Goal: Task Accomplishment & Management: Manage account settings

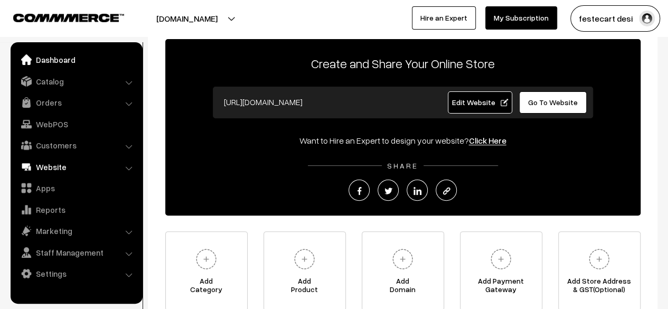
scroll to position [58, 0]
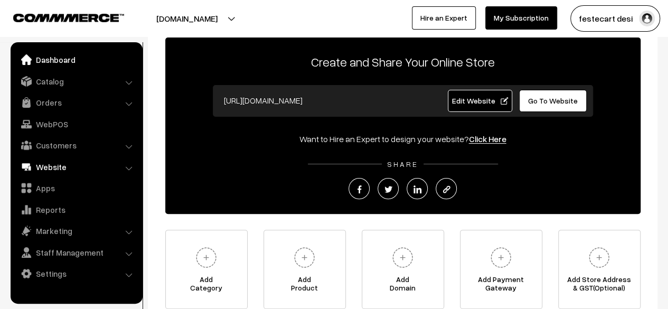
click at [62, 167] on link "Website" at bounding box center [76, 166] width 126 height 19
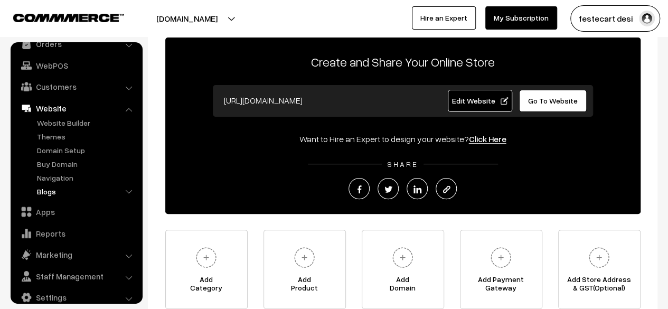
scroll to position [72, 0]
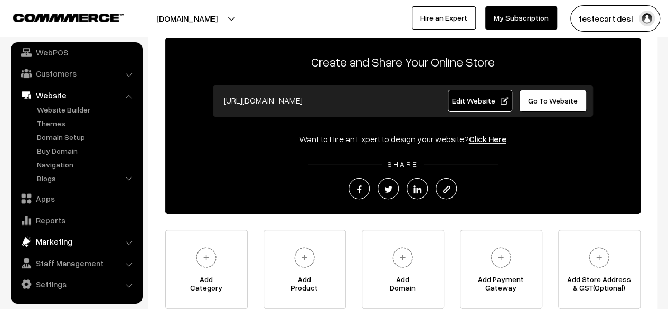
click at [64, 245] on link "Marketing" at bounding box center [76, 241] width 126 height 19
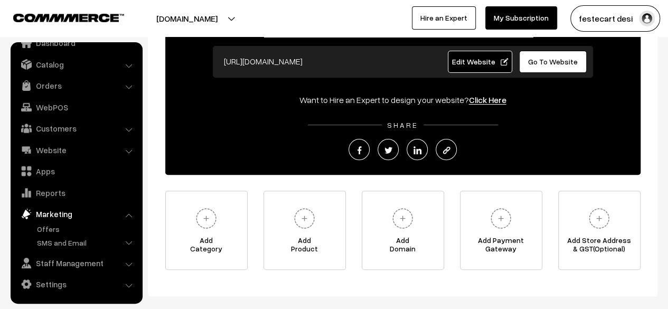
scroll to position [98, 0]
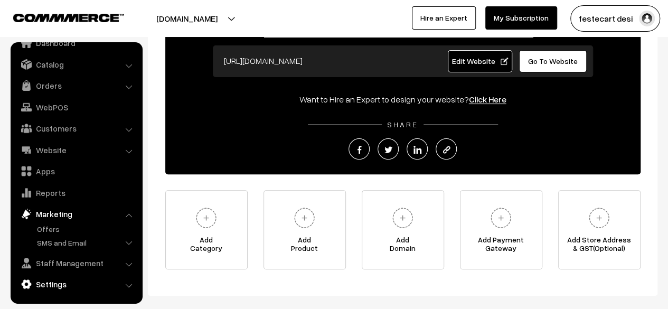
click at [62, 283] on link "Settings" at bounding box center [76, 284] width 126 height 19
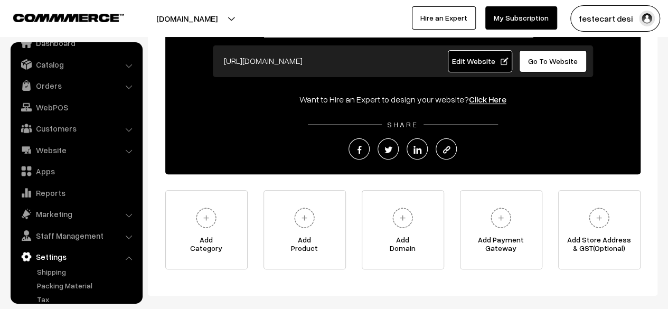
scroll to position [69, 0]
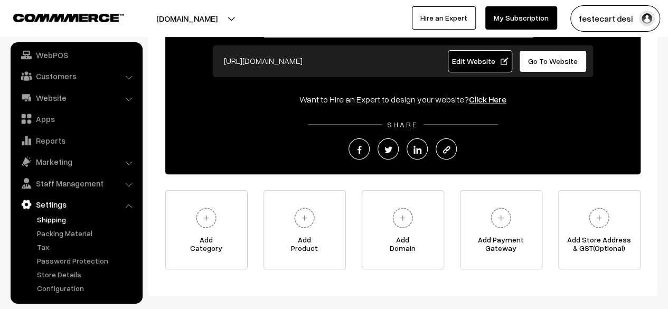
click at [58, 217] on link "Shipping" at bounding box center [86, 219] width 105 height 11
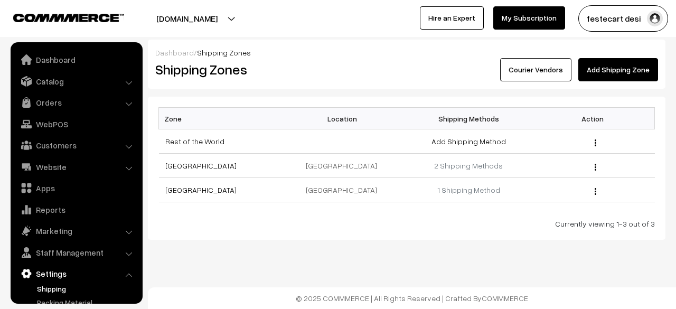
scroll to position [69, 0]
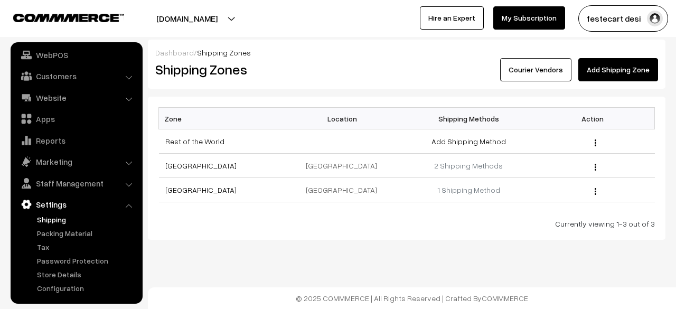
click at [373, 240] on div "Dashboard / Shipping Zones Shipping Zones Courier Vendors Add Shipping Zone Zon…" at bounding box center [338, 154] width 676 height 309
click at [593, 144] on div "Edit" at bounding box center [592, 141] width 111 height 11
click at [596, 141] on div "Edit" at bounding box center [592, 141] width 111 height 11
click at [596, 141] on img "button" at bounding box center [596, 142] width 2 height 7
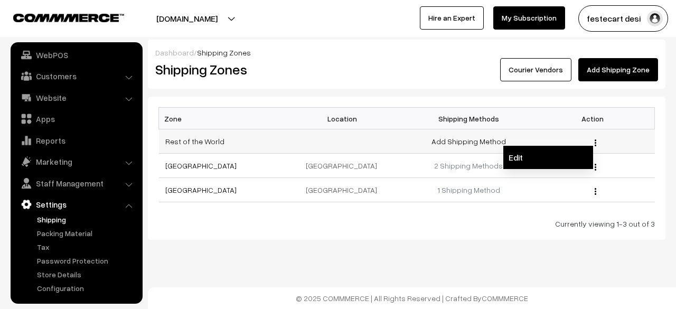
click at [524, 156] on link "Edit" at bounding box center [548, 157] width 90 height 23
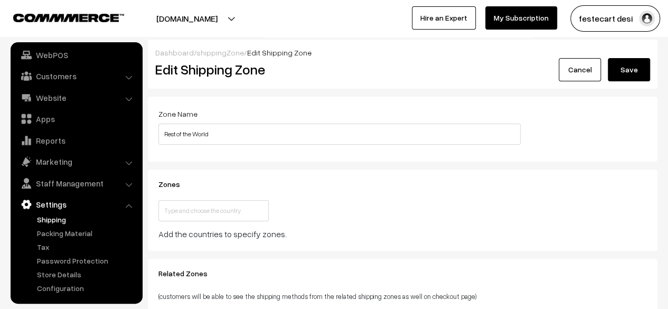
click at [574, 68] on link "Cancel" at bounding box center [580, 69] width 42 height 23
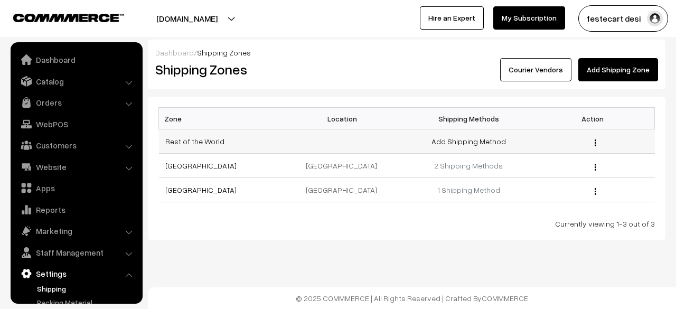
scroll to position [69, 0]
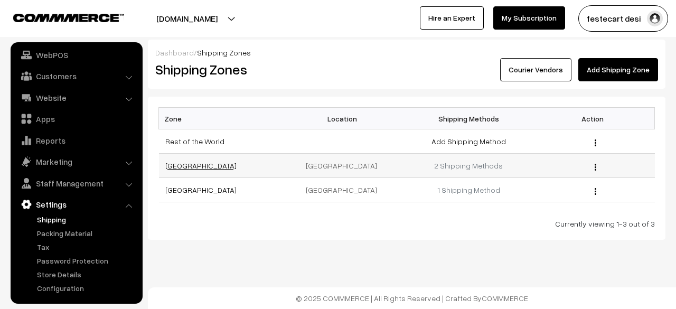
click at [171, 166] on link "India" at bounding box center [200, 165] width 71 height 9
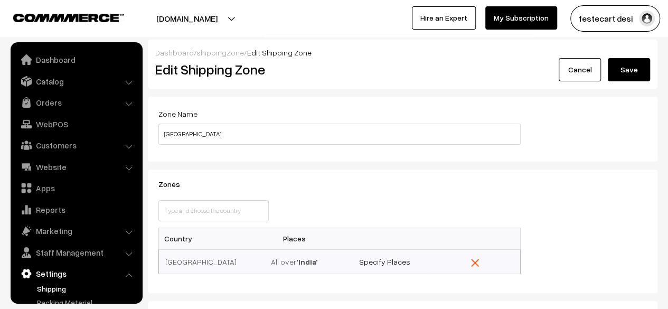
scroll to position [69, 0]
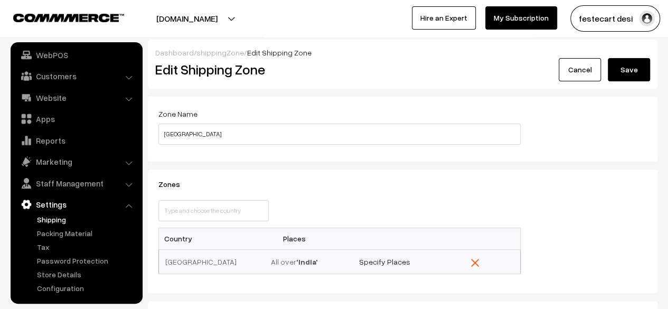
click at [375, 193] on div "Zones This country is already selected Close Country Places India 'India' Speci…" at bounding box center [340, 231] width 378 height 102
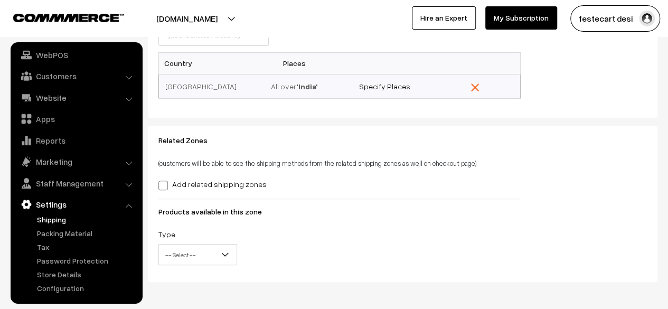
scroll to position [216, 0]
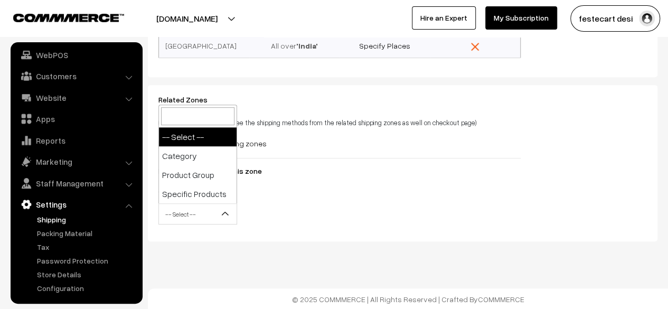
click at [228, 210] on b at bounding box center [225, 214] width 11 height 11
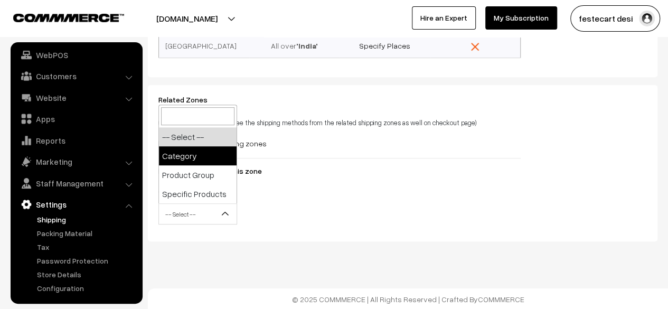
select select "category"
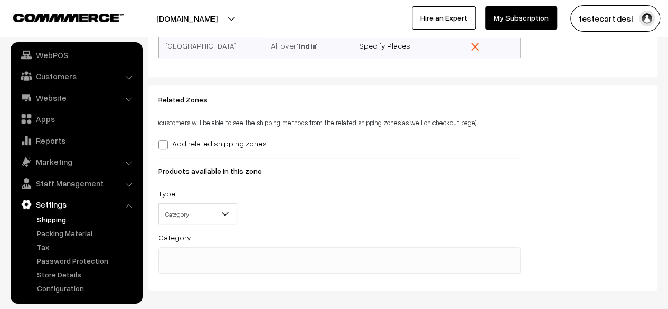
click at [343, 260] on span at bounding box center [339, 260] width 362 height 26
click at [589, 197] on div "Related Zones (customers will be able to see the shipping methods from the rela…" at bounding box center [403, 188] width 505 height 184
click at [471, 45] on td at bounding box center [475, 45] width 90 height 24
click at [474, 47] on img "button" at bounding box center [475, 47] width 8 height 8
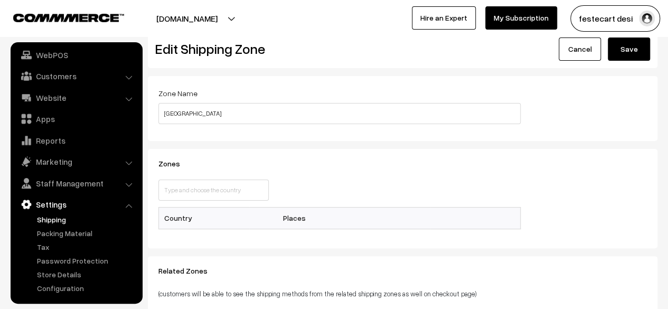
scroll to position [0, 0]
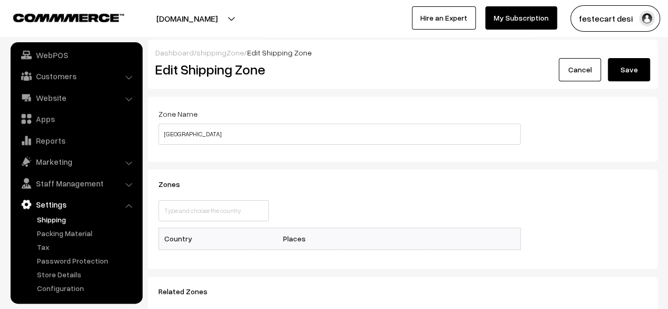
click at [573, 80] on link "Cancel" at bounding box center [580, 69] width 42 height 23
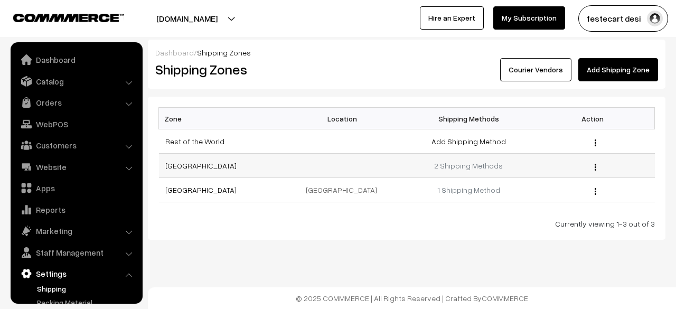
scroll to position [69, 0]
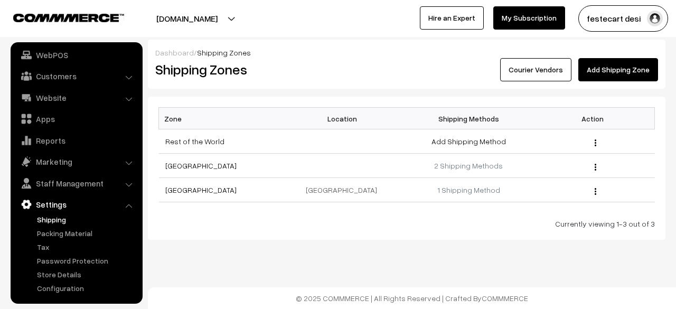
click at [368, 222] on div "Currently viewing 1-3 out of 3" at bounding box center [406, 223] width 497 height 11
click at [202, 189] on link "[GEOGRAPHIC_DATA]" at bounding box center [200, 189] width 71 height 9
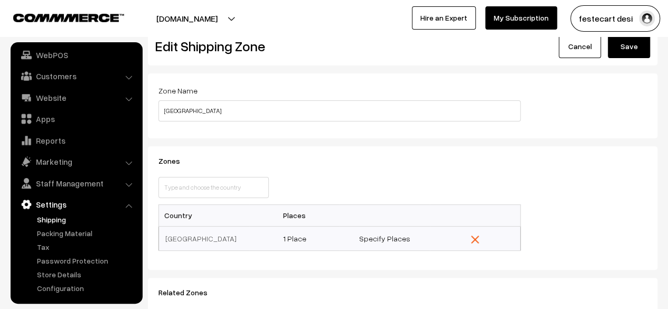
scroll to position [40, 0]
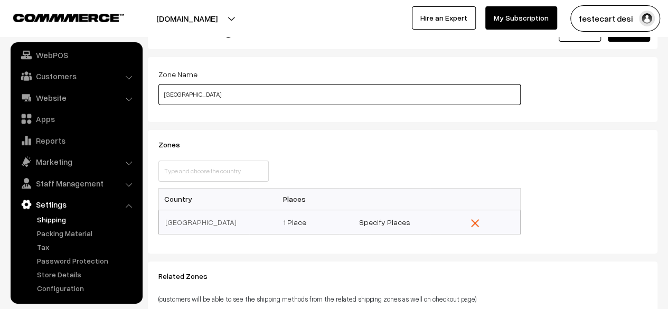
click at [293, 95] on input "[GEOGRAPHIC_DATA]" at bounding box center [339, 94] width 362 height 21
type input "S"
click at [293, 95] on input "Ban" at bounding box center [339, 94] width 362 height 21
type input "[GEOGRAPHIC_DATA]"
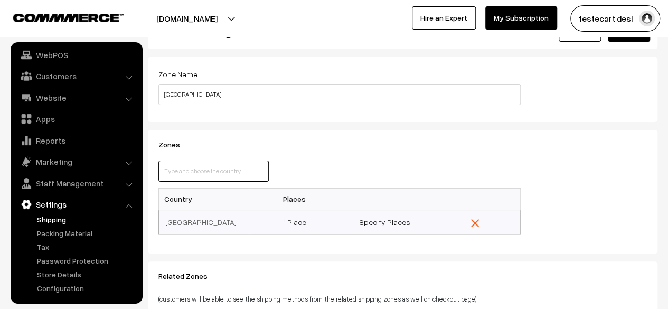
click at [242, 171] on input "text" at bounding box center [213, 171] width 110 height 21
click at [367, 163] on div "This country is already selected Close" at bounding box center [340, 174] width 378 height 27
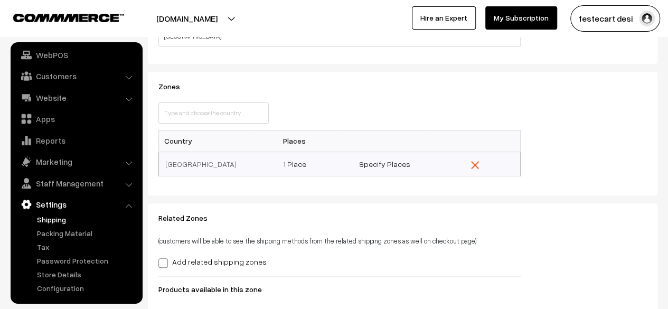
scroll to position [98, 0]
click at [479, 164] on img "button" at bounding box center [475, 165] width 8 height 8
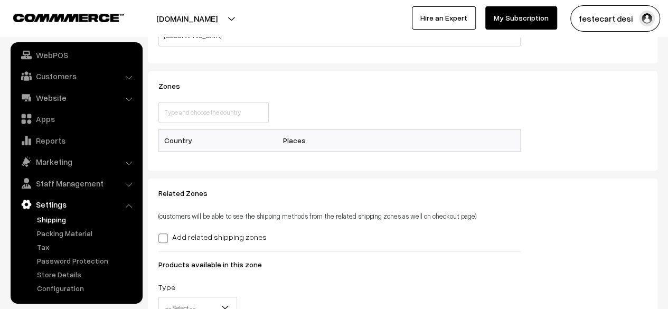
click at [347, 207] on div "Related Zones (customers will be able to see the shipping methods from the rela…" at bounding box center [340, 256] width 378 height 135
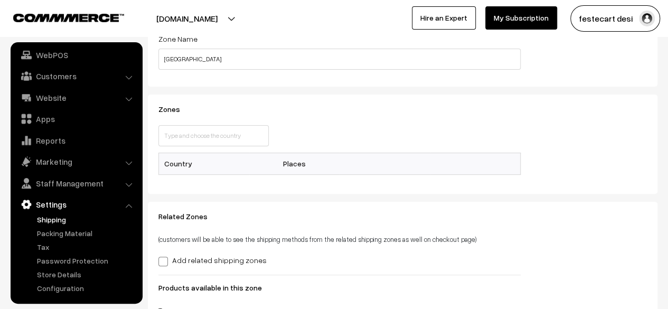
scroll to position [74, 0]
click at [287, 192] on div "Zones This country is already selected Close Country Places Deleting..." at bounding box center [403, 145] width 510 height 99
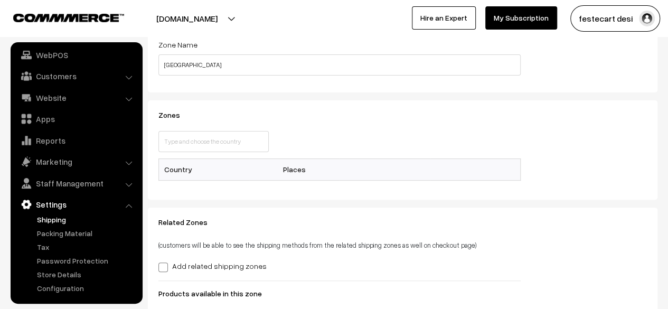
scroll to position [70, 0]
click at [238, 142] on input "text" at bounding box center [213, 140] width 110 height 21
click at [241, 142] on input "text" at bounding box center [213, 140] width 110 height 21
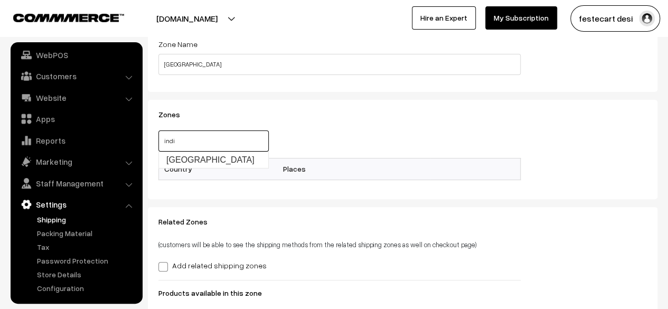
type input "india"
click at [179, 160] on link "[GEOGRAPHIC_DATA]" at bounding box center [208, 160] width 100 height 17
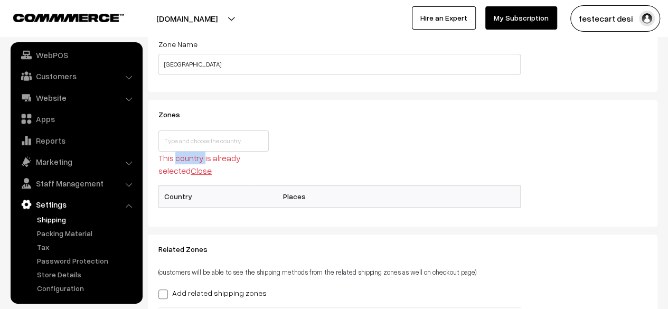
click at [179, 160] on p "This country is already selected Close" at bounding box center [213, 164] width 110 height 25
click at [295, 167] on div "This country is already selected Close" at bounding box center [340, 157] width 378 height 55
click at [201, 170] on link "Close" at bounding box center [201, 170] width 21 height 11
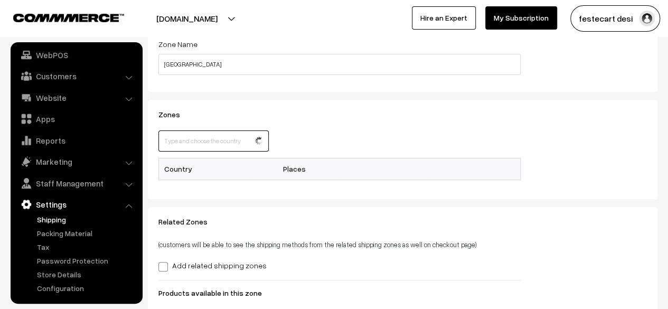
click at [239, 139] on input "text" at bounding box center [213, 140] width 110 height 21
type input "india"
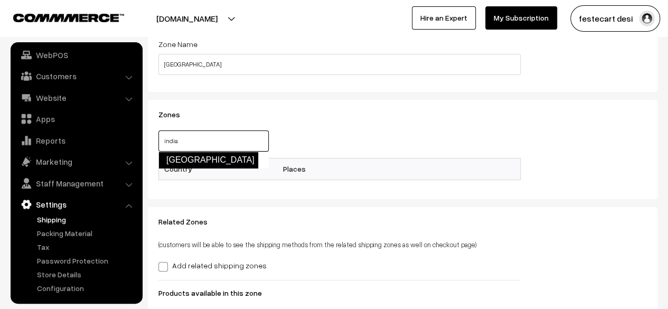
click at [178, 163] on link "[GEOGRAPHIC_DATA]" at bounding box center [208, 160] width 100 height 17
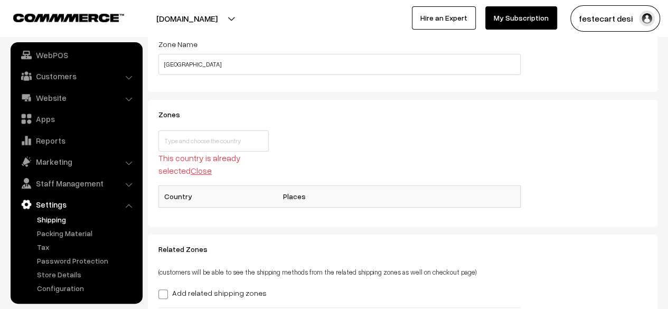
click at [312, 230] on form "Zone Name Bangalore Zones This country is already selected Close Country Places…" at bounding box center [403, 209] width 510 height 364
click at [206, 172] on link "Close" at bounding box center [201, 170] width 21 height 11
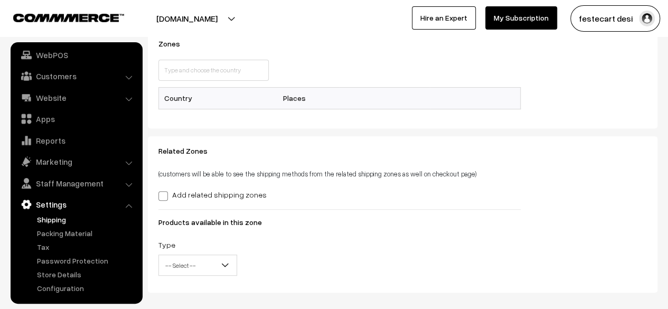
scroll to position [192, 0]
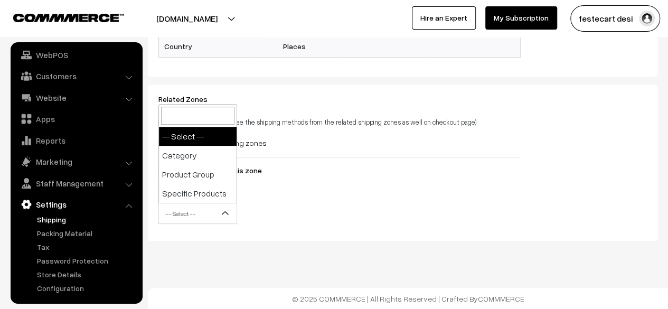
click at [227, 214] on b at bounding box center [225, 213] width 11 height 11
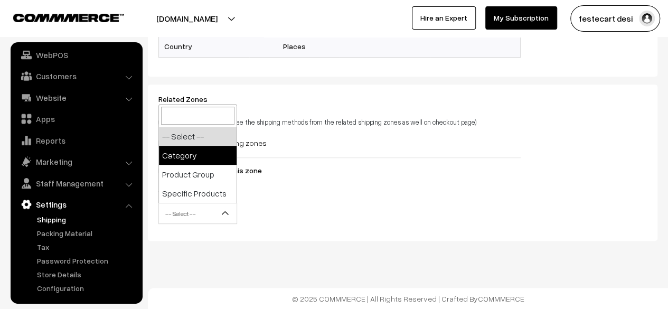
select select "category"
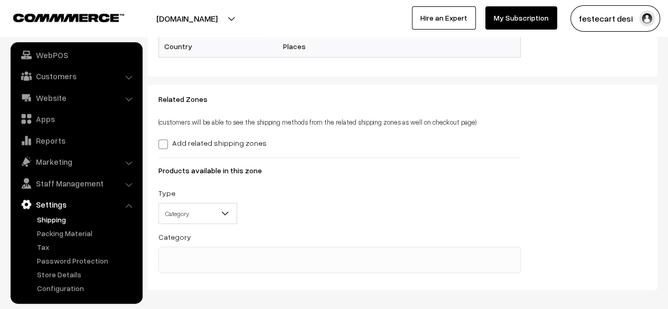
click at [295, 209] on div "Type -- Select -- Category Product Group Specific Products Category" at bounding box center [340, 208] width 378 height 44
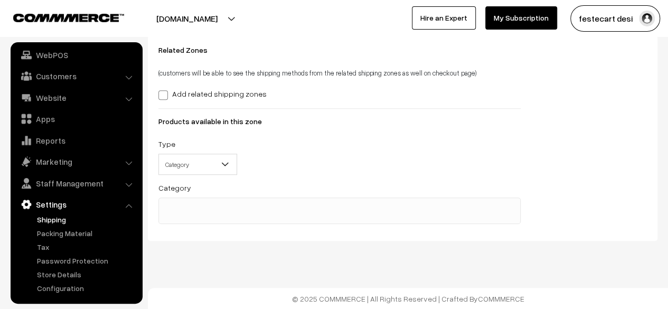
click at [313, 215] on span at bounding box center [339, 211] width 362 height 26
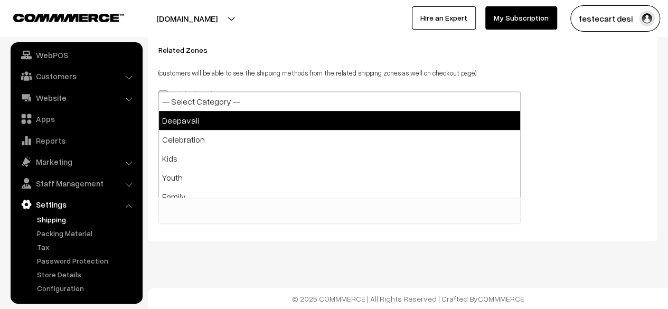
select select "5"
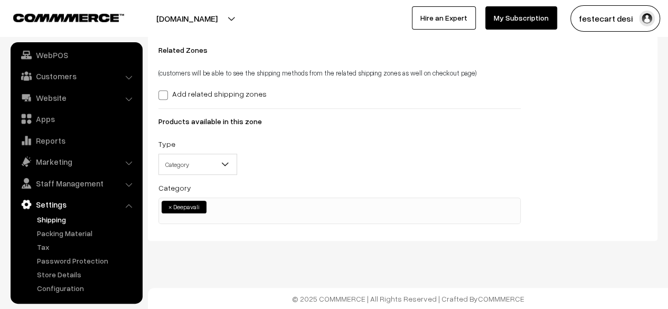
click at [311, 175] on div "Type -- Select -- Category Product Group Specific Products Category" at bounding box center [340, 159] width 378 height 44
click at [289, 207] on ul "× Deepavali" at bounding box center [339, 205] width 361 height 15
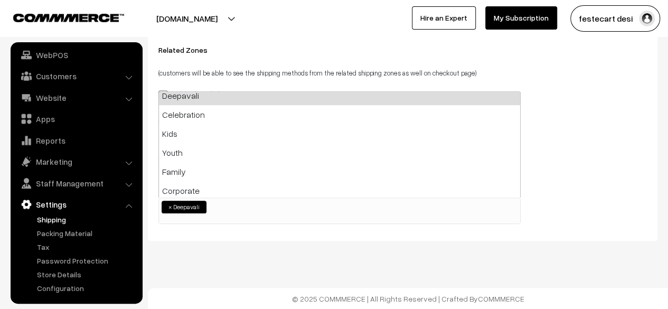
scroll to position [24, 0]
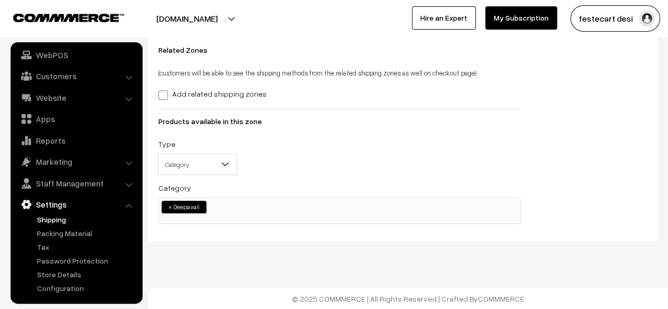
click at [336, 246] on div "Dashboard / shippingZone / Edit Shipping Zone Edit Shipping Zone Cancel Save Pr…" at bounding box center [334, 34] width 668 height 551
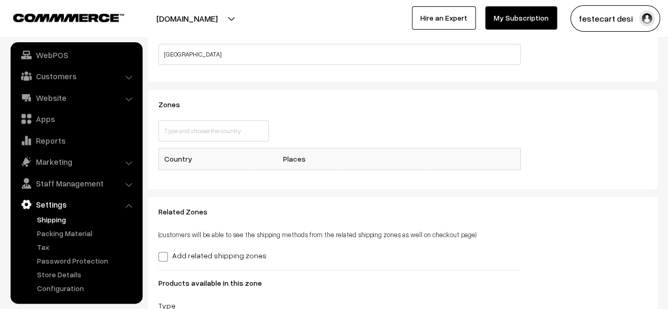
scroll to position [0, 0]
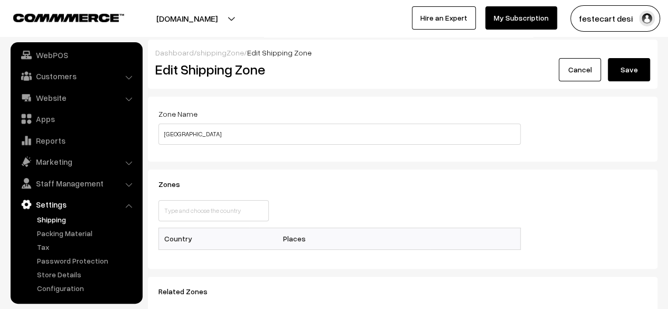
click at [631, 68] on button "Save" at bounding box center [629, 69] width 42 height 23
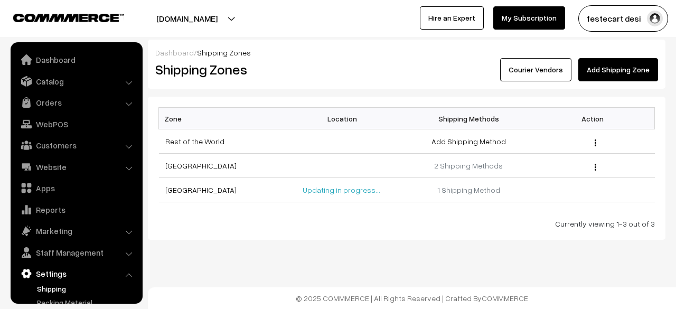
scroll to position [69, 0]
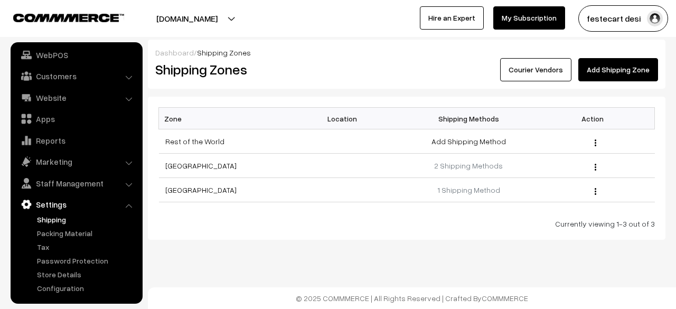
click at [379, 234] on div "Zone Location Shipping Methods Action Rest of the World Add Shipping Method Edi…" at bounding box center [407, 168] width 518 height 143
click at [185, 189] on link "[GEOGRAPHIC_DATA]" at bounding box center [200, 189] width 71 height 9
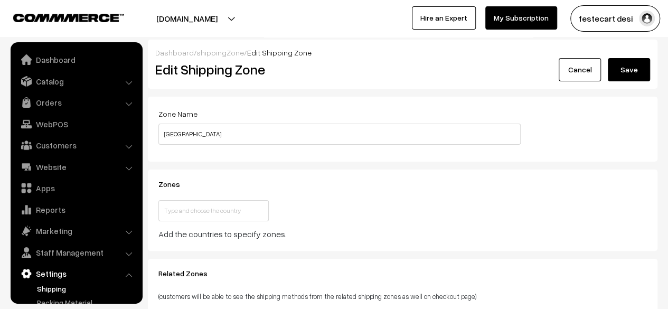
scroll to position [69, 0]
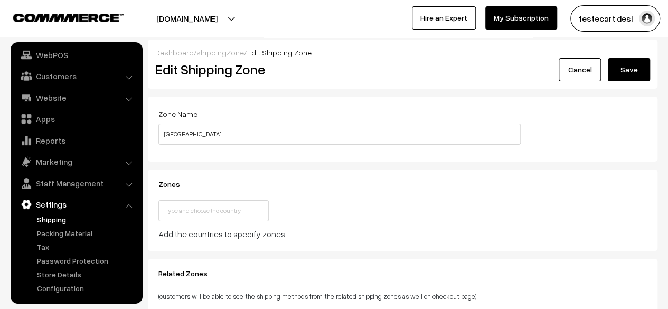
click at [351, 202] on div "This country is already selected Close" at bounding box center [340, 213] width 378 height 27
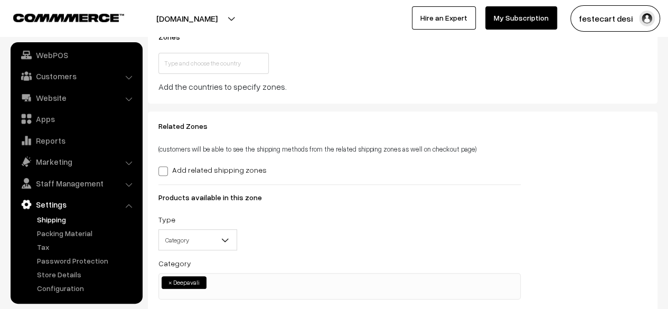
scroll to position [149, 0]
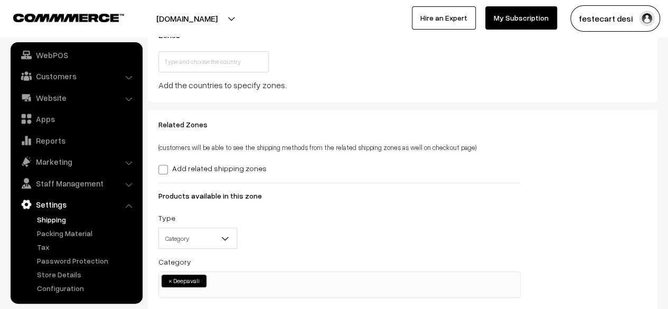
click at [351, 202] on div "Related Zones (customers will be able to see the shipping methods from the rela…" at bounding box center [340, 212] width 378 height 184
click at [370, 214] on div "Type -- Select -- Category Product Group Specific Products Category" at bounding box center [340, 233] width 378 height 44
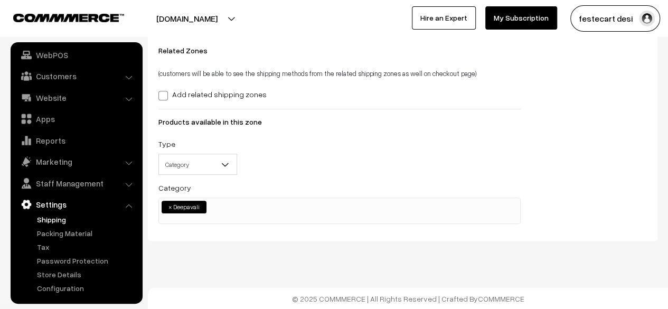
scroll to position [224, 0]
click at [367, 166] on div "Type -- Select -- Category Product Group Specific Products Category" at bounding box center [340, 159] width 378 height 44
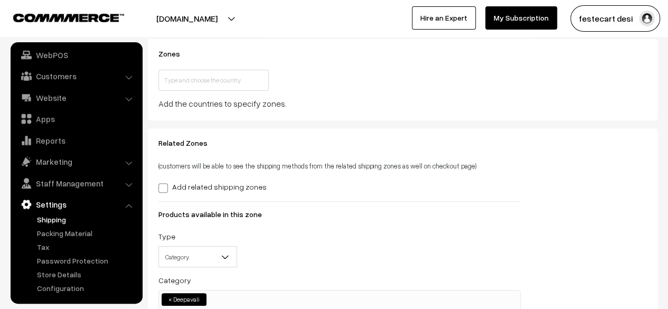
scroll to position [0, 0]
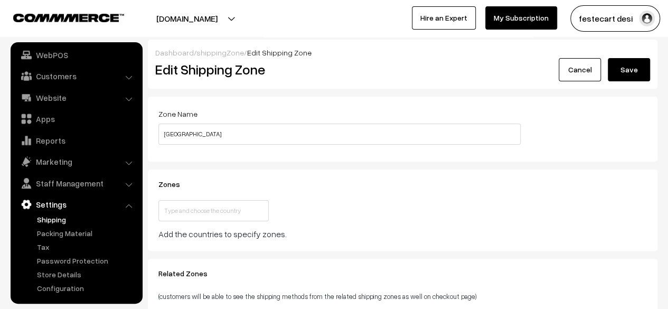
click at [373, 189] on div "Zones This country is already selected Close Add the countries to specify zones." at bounding box center [340, 210] width 378 height 60
click at [378, 202] on div "This country is already selected Close" at bounding box center [340, 213] width 378 height 27
